Goal: Task Accomplishment & Management: Manage account settings

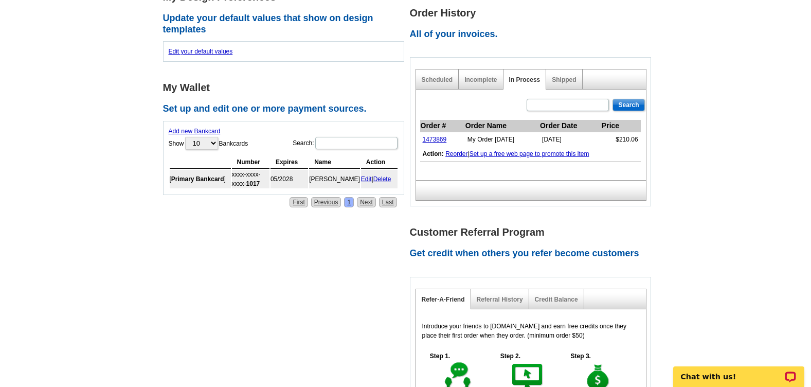
scroll to position [360, 0]
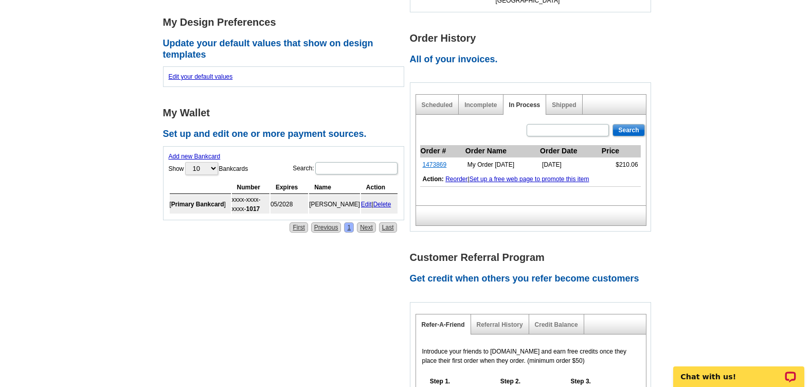
click at [438, 161] on link "1473869" at bounding box center [435, 164] width 24 height 7
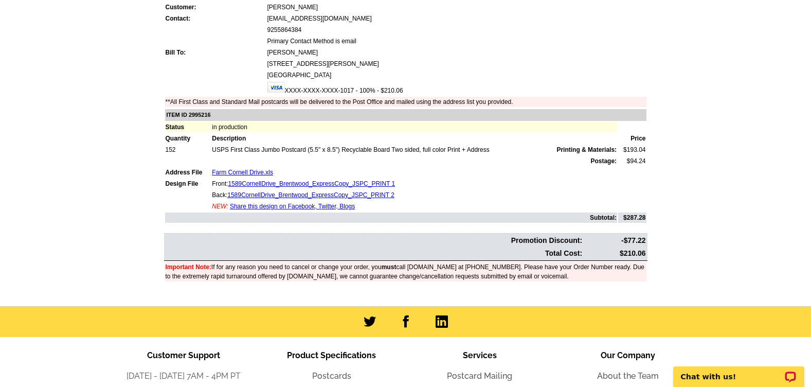
scroll to position [103, 0]
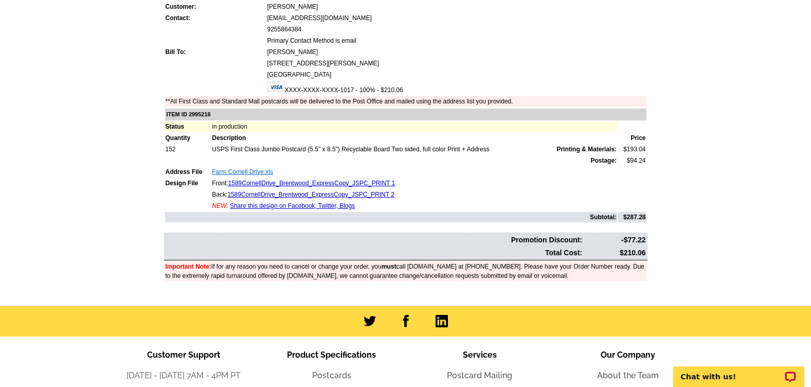
click at [243, 174] on link "Farm Cornell Drive.xls" at bounding box center [242, 171] width 61 height 7
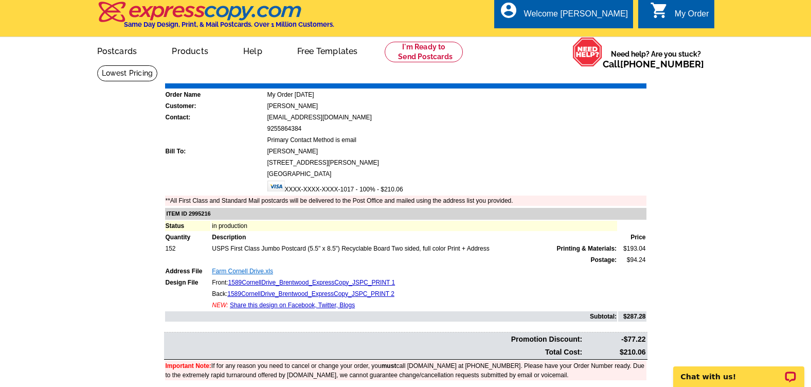
scroll to position [0, 0]
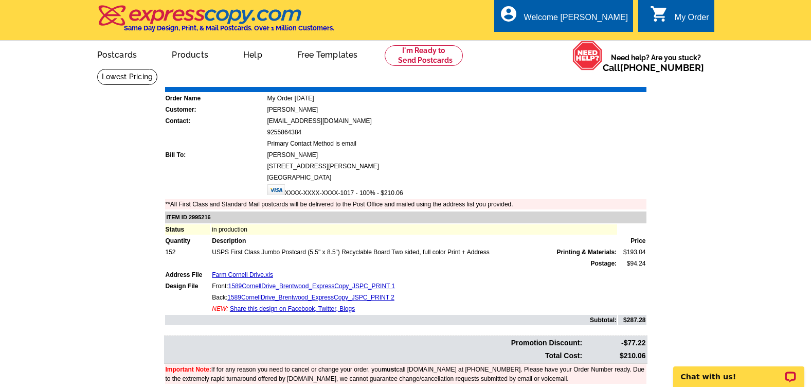
click at [690, 22] on div "My Order" at bounding box center [692, 20] width 34 height 14
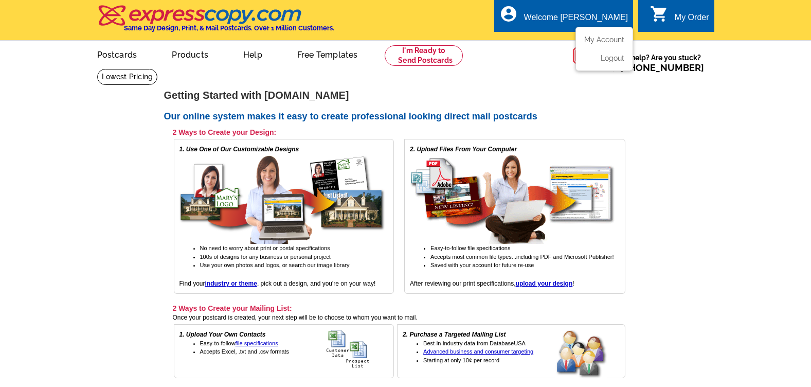
click at [608, 15] on div "Welcome [PERSON_NAME]" at bounding box center [576, 20] width 104 height 14
click at [606, 43] on link "My Account" at bounding box center [602, 39] width 44 height 9
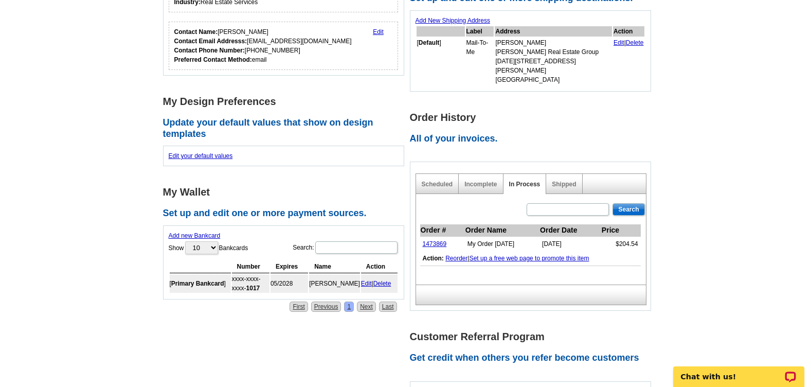
scroll to position [206, 0]
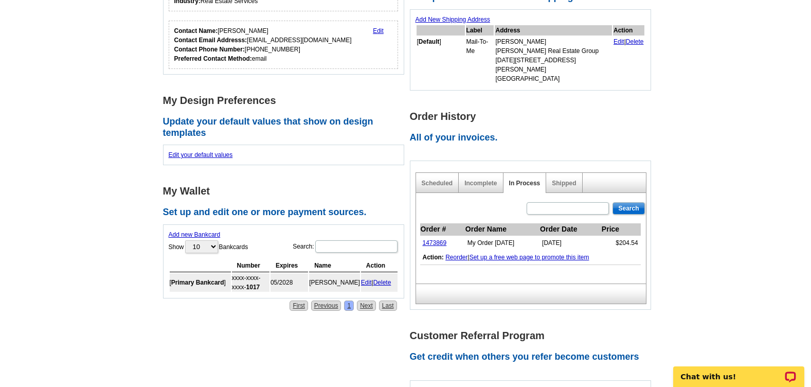
click at [366, 283] on link "Edit" at bounding box center [366, 282] width 11 height 7
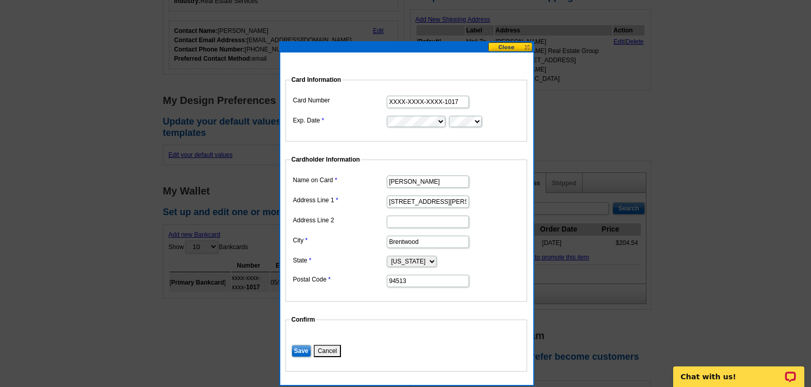
drag, startPoint x: 426, startPoint y: 201, endPoint x: 236, endPoint y: 215, distance: 191.4
click at [241, 215] on body "Welcome back Kim My Account Logout local_phone Same Day Design, Print, & Mail P…" at bounding box center [405, 320] width 811 height 1053
type input "2340 San Miguel Dr."
drag, startPoint x: 434, startPoint y: 240, endPoint x: 316, endPoint y: 236, distance: 118.4
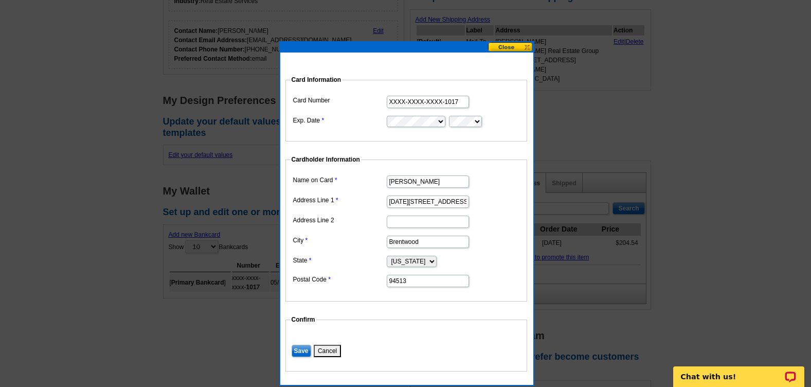
click at [322, 236] on dl "Name on Card Kimberly S Cerda Address Line 1 2340 San Miguel Dr. Address Line 2…" at bounding box center [406, 230] width 231 height 115
type input "Walnut Creek"
drag, startPoint x: 415, startPoint y: 282, endPoint x: 339, endPoint y: 278, distance: 75.7
click at [339, 278] on dl "Name on Card Kimberly S Cerda Address Line 1 2340 San Miguel Dr. Address Line 2…" at bounding box center [406, 230] width 231 height 115
type input "94596"
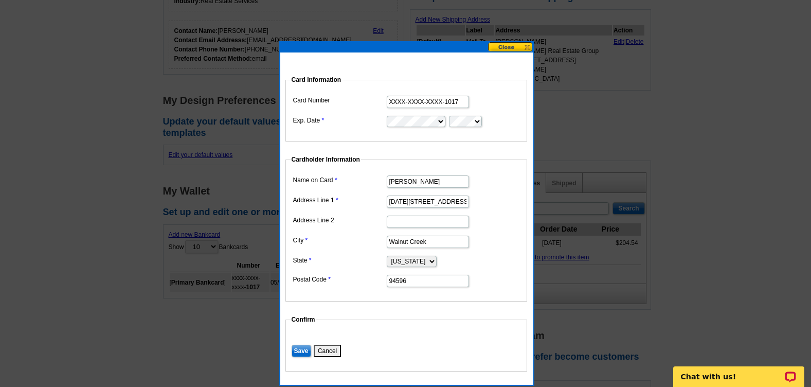
click at [301, 353] on input "Save" at bounding box center [302, 351] width 20 height 12
